Goal: Task Accomplishment & Management: Use online tool/utility

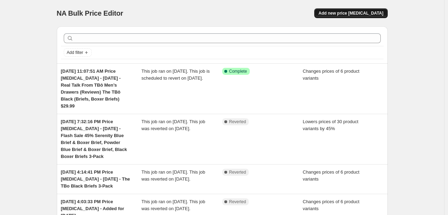
click at [375, 11] on span "Add new price [MEDICAL_DATA]" at bounding box center [351, 13] width 65 height 6
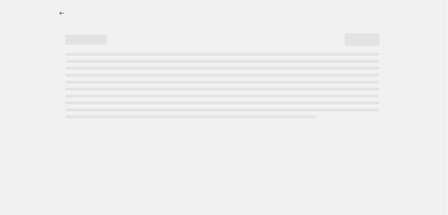
select select "percentage"
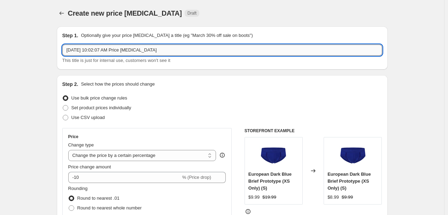
click at [181, 51] on input "[DATE] 10:02:07 AM Price [MEDICAL_DATA]" at bounding box center [222, 50] width 320 height 11
paste input "RED FLASH SALE: Molten Lava Red Briefs 3-Pack - 50% OFF + Limited Editions @ $9…"
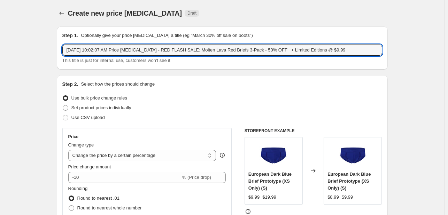
type input "[DATE] 10:02:07 AM Price [MEDICAL_DATA] - RED FLASH SALE: Molten Lava Red Brief…"
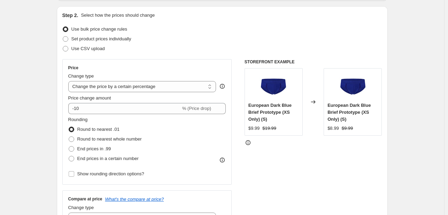
scroll to position [70, 0]
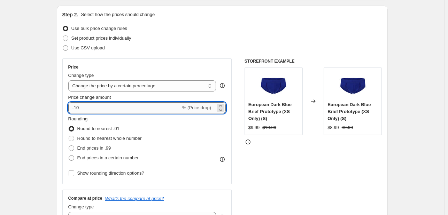
click at [83, 109] on input "-10" at bounding box center [124, 107] width 113 height 11
type input "-1"
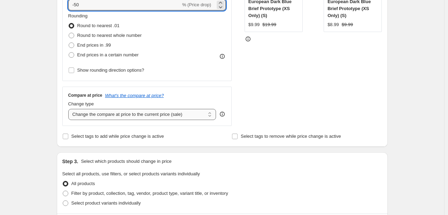
scroll to position [174, 0]
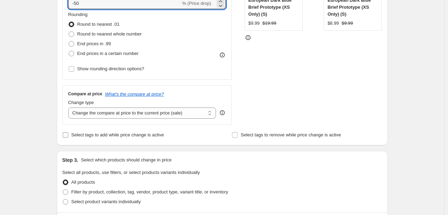
type input "-50"
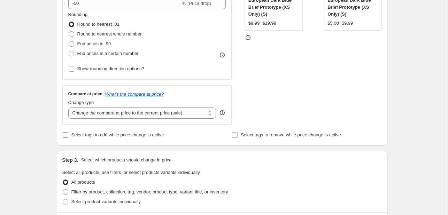
click at [68, 136] on input "Select tags to add while price change is active" at bounding box center [66, 135] width 6 height 6
checkbox input "true"
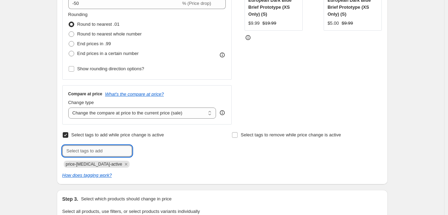
click at [83, 155] on input "text" at bounding box center [97, 151] width 70 height 11
type input "dc"
click at [144, 150] on b "Add" at bounding box center [142, 150] width 8 height 5
click at [242, 136] on label "Select tags to remove while price change is active" at bounding box center [286, 135] width 109 height 10
click at [238, 136] on input "Select tags to remove while price change is active" at bounding box center [235, 135] width 6 height 6
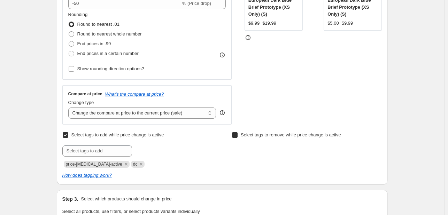
checkbox input "true"
click at [256, 152] on input "text" at bounding box center [267, 151] width 70 height 11
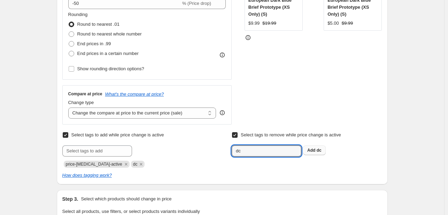
type input "dc"
click at [322, 147] on button "Add dc" at bounding box center [314, 151] width 23 height 10
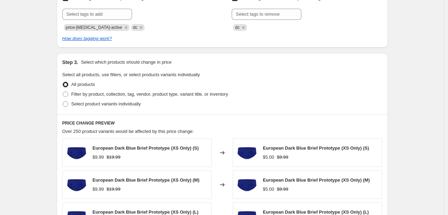
scroll to position [314, 0]
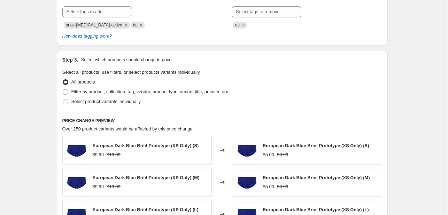
click at [77, 105] on label "Select product variants individually" at bounding box center [101, 102] width 78 height 10
click at [63, 99] on input "Select product variants individually" at bounding box center [63, 99] width 0 height 0
radio input "true"
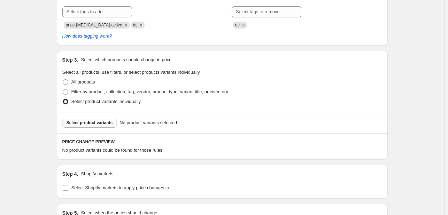
click at [88, 125] on span "Select product variants" at bounding box center [90, 123] width 46 height 6
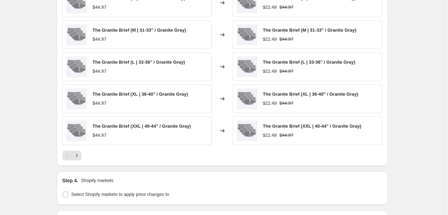
scroll to position [476, 0]
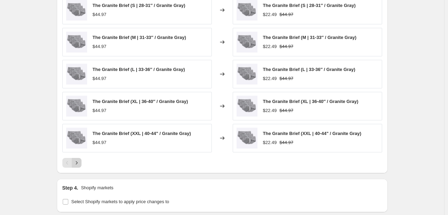
click at [77, 162] on icon "Next" at bounding box center [77, 162] width 2 height 3
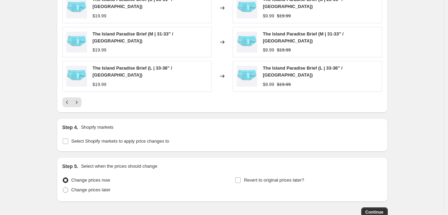
scroll to position [545, 0]
click at [77, 99] on icon "Next" at bounding box center [76, 102] width 7 height 7
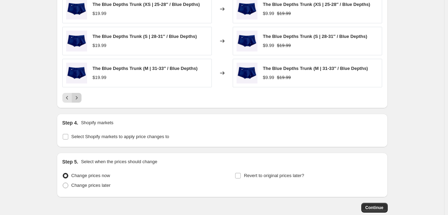
click at [82, 96] on button "Next" at bounding box center [77, 98] width 10 height 10
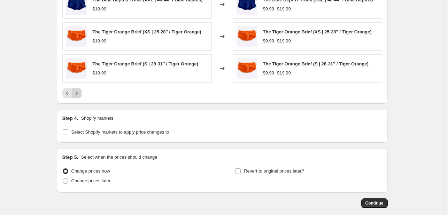
click at [80, 91] on icon "Next" at bounding box center [76, 93] width 7 height 7
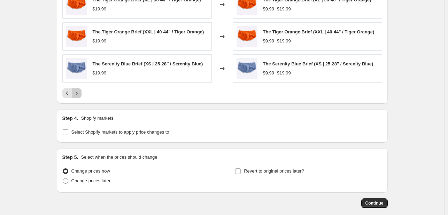
click at [80, 91] on icon "Next" at bounding box center [76, 93] width 7 height 7
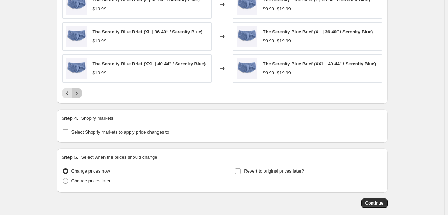
click at [80, 91] on icon "Next" at bounding box center [76, 93] width 7 height 7
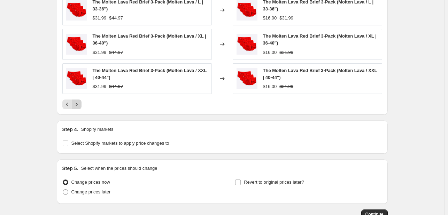
click at [82, 107] on button "Next" at bounding box center [77, 105] width 10 height 10
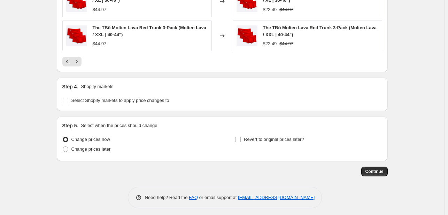
scroll to position [591, 0]
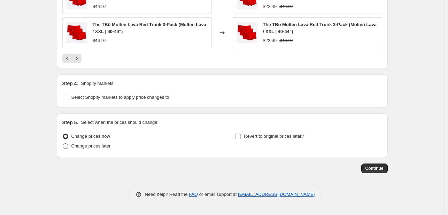
click at [87, 146] on span "Change prices later" at bounding box center [90, 146] width 39 height 5
click at [63, 144] on input "Change prices later" at bounding box center [63, 144] width 0 height 0
radio input "true"
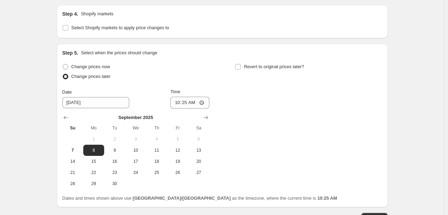
scroll to position [661, 0]
click at [99, 149] on span "8" at bounding box center [93, 151] width 15 height 6
click at [252, 66] on span "Revert to original prices later?" at bounding box center [274, 66] width 60 height 5
click at [241, 66] on input "Revert to original prices later?" at bounding box center [238, 67] width 6 height 6
checkbox input "true"
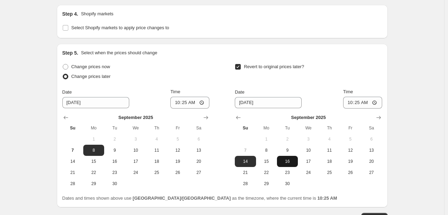
click at [294, 162] on span "16" at bounding box center [287, 162] width 15 height 6
click at [292, 149] on span "9" at bounding box center [287, 151] width 15 height 6
type input "[DATE]"
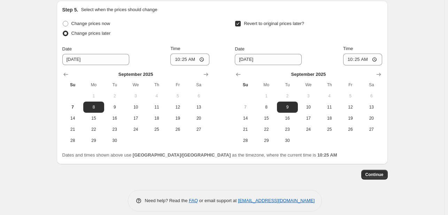
scroll to position [711, 0]
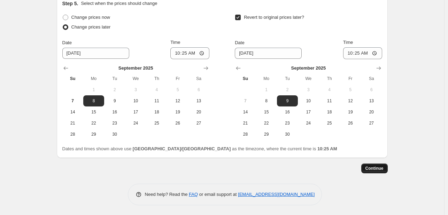
click at [374, 167] on span "Continue" at bounding box center [375, 169] width 18 height 6
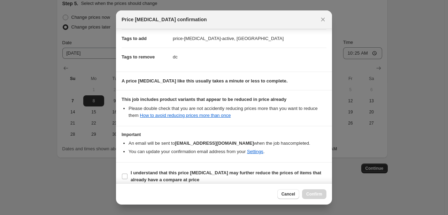
scroll to position [120, 0]
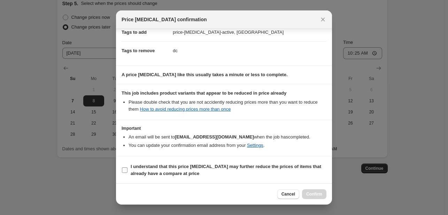
click at [155, 170] on b "I understand that this price [MEDICAL_DATA] may further reduce the prices of it…" at bounding box center [226, 170] width 191 height 12
click at [128, 170] on input "I understand that this price [MEDICAL_DATA] may further reduce the prices of it…" at bounding box center [125, 171] width 6 height 6
checkbox input "true"
click at [318, 193] on span "Confirm" at bounding box center [314, 195] width 16 height 6
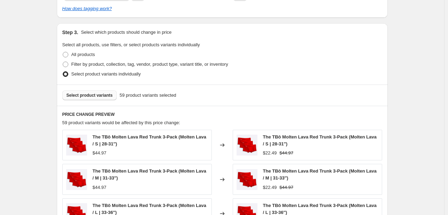
scroll to position [292, 0]
